Goal: Navigation & Orientation: Find specific page/section

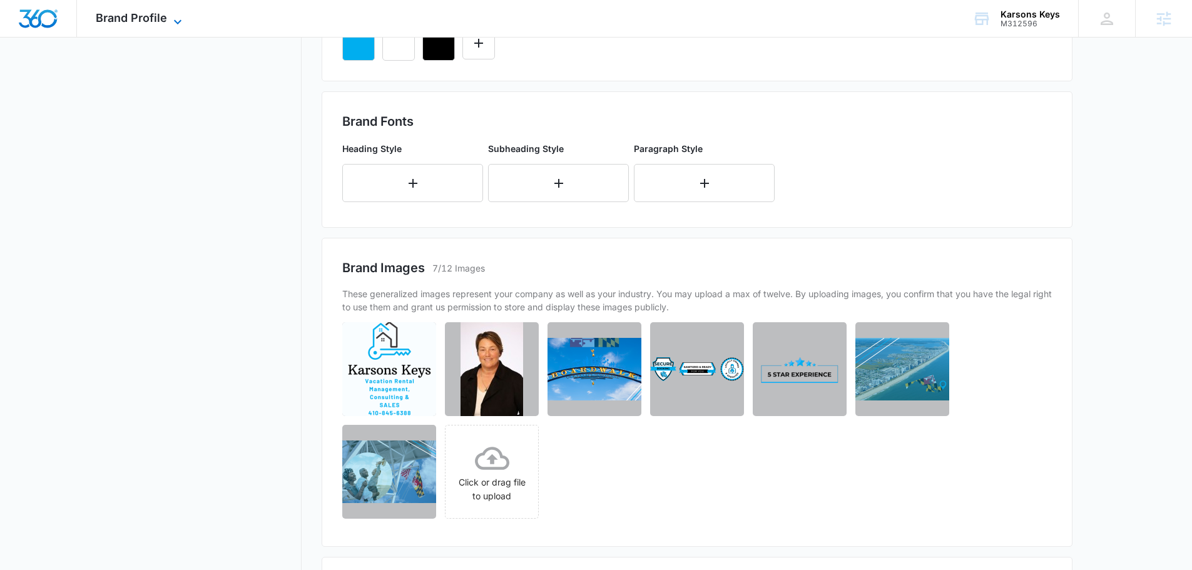
click at [120, 22] on span "Brand Profile" at bounding box center [131, 17] width 71 height 13
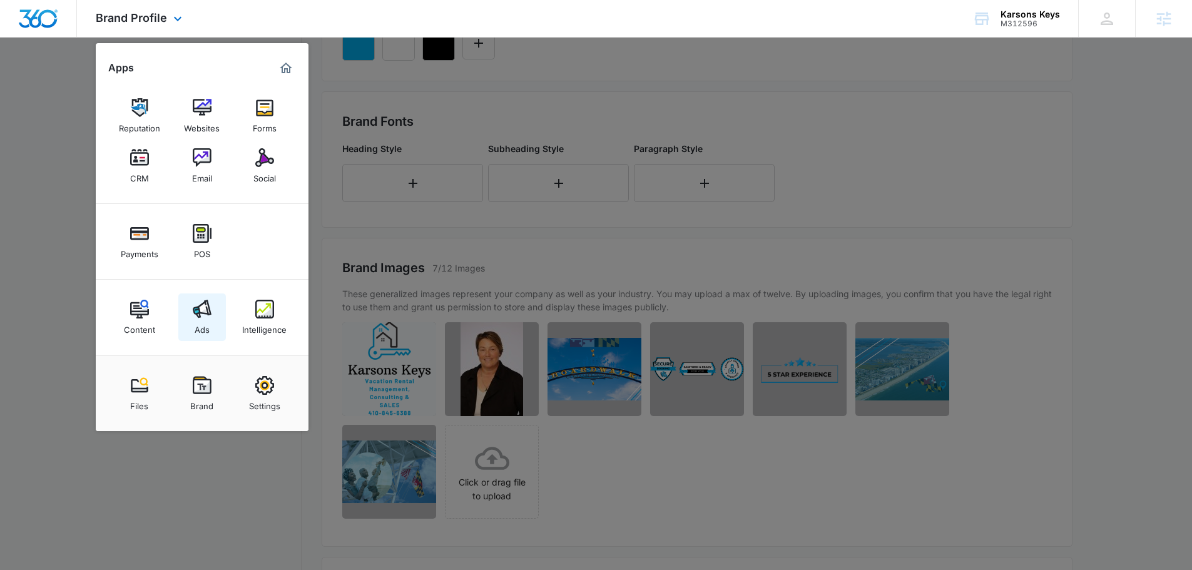
click at [210, 321] on link "Ads" at bounding box center [202, 318] width 48 height 48
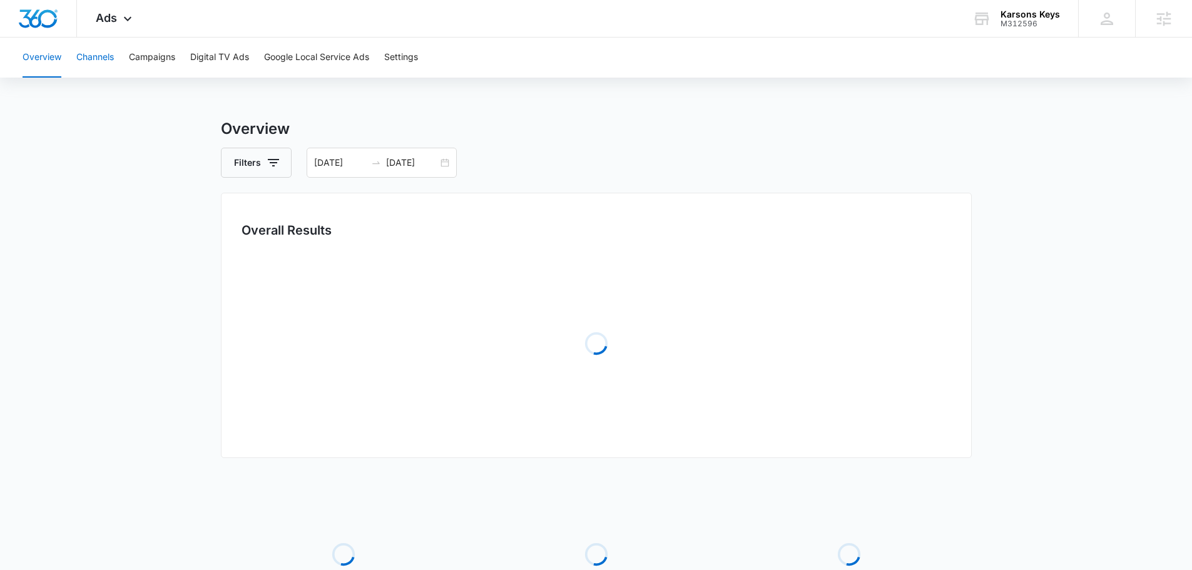
click at [104, 59] on button "Channels" at bounding box center [95, 58] width 38 height 40
click at [146, 61] on button "Campaigns" at bounding box center [152, 58] width 46 height 40
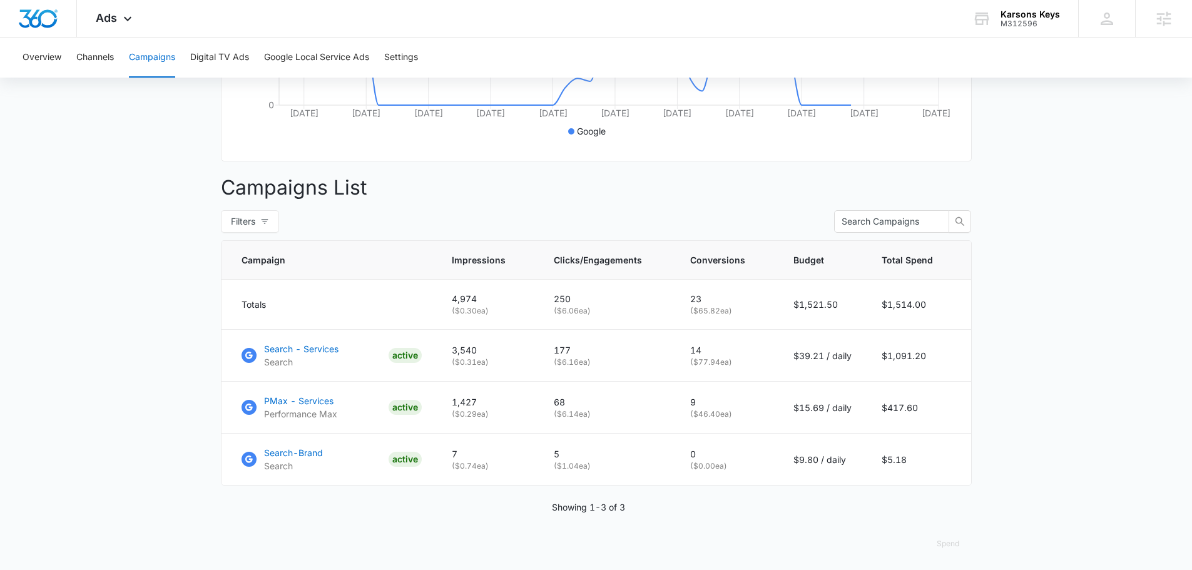
scroll to position [384, 0]
